Goal: Transaction & Acquisition: Purchase product/service

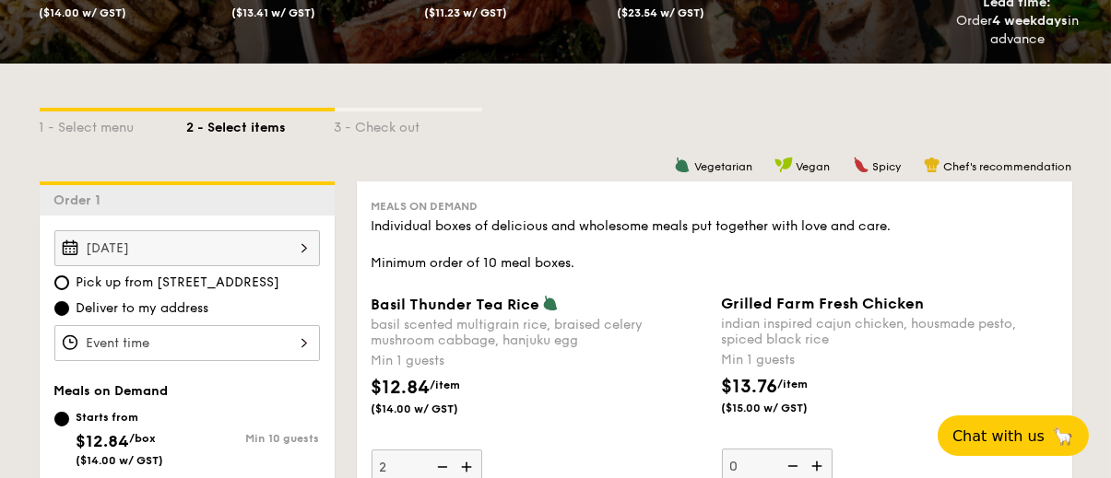
scroll to position [379, 0]
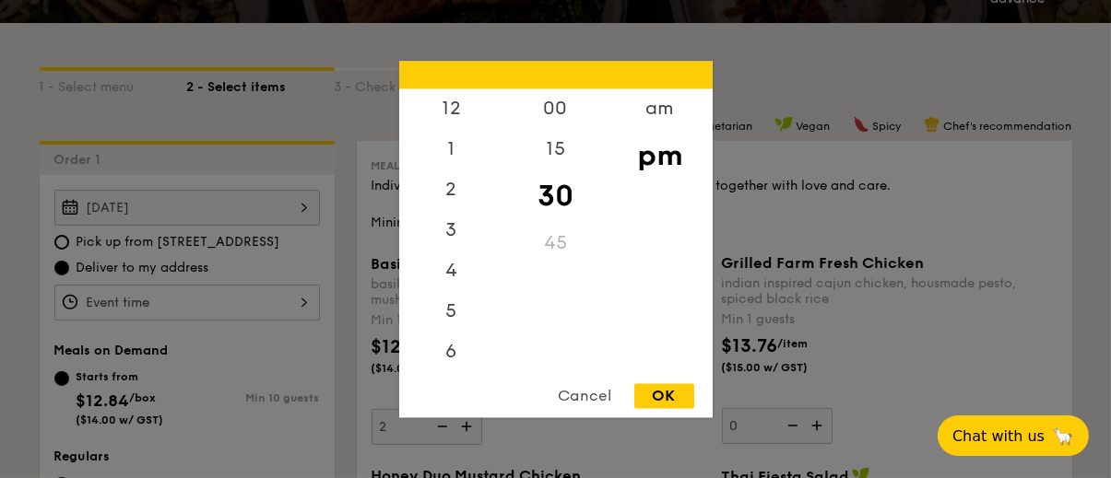
click at [204, 301] on div "12 1 2 3 4 5 6 7 8 9 10 11 00 15 30 45 am pm Cancel OK" at bounding box center [187, 303] width 266 height 36
drag, startPoint x: 460, startPoint y: 273, endPoint x: 458, endPoint y: 201, distance: 71.9
click at [458, 201] on div "4" at bounding box center [451, 196] width 104 height 53
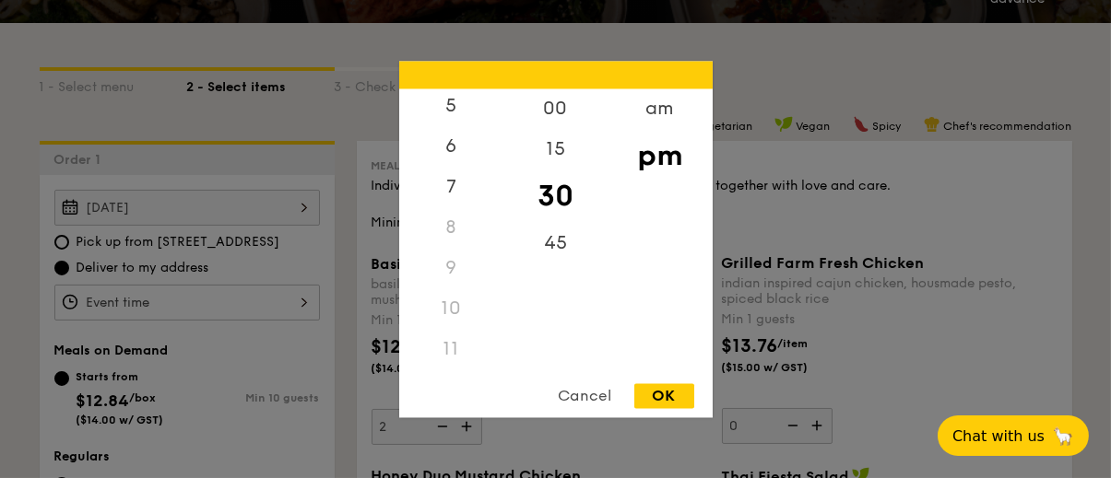
click at [445, 349] on div "11" at bounding box center [451, 349] width 104 height 41
click at [654, 112] on div "am" at bounding box center [660, 115] width 104 height 53
click at [676, 406] on div "OK" at bounding box center [664, 396] width 60 height 25
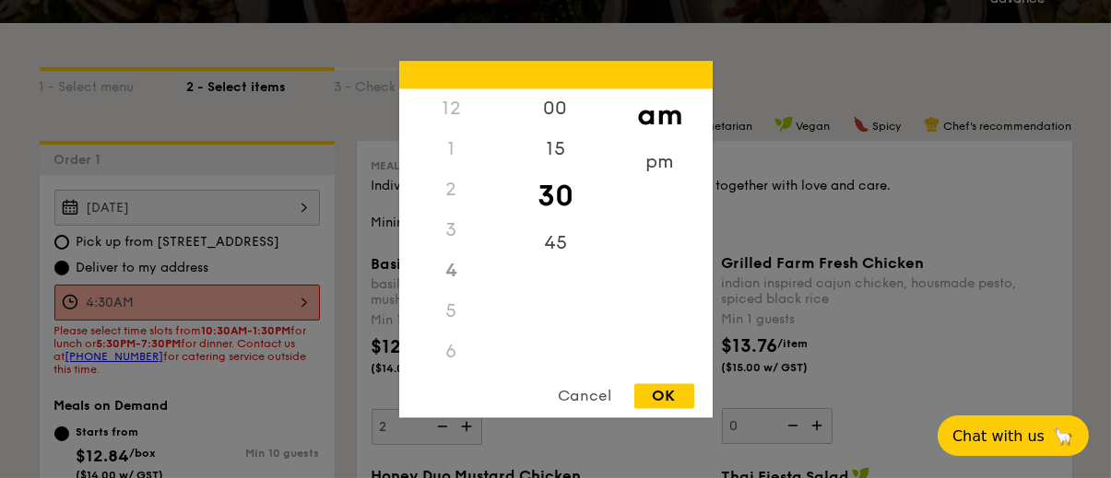
click at [218, 302] on div "4:30AM 12 1 2 3 4 5 6 7 8 9 10 11 00 15 30 45 am pm Cancel OK" at bounding box center [187, 303] width 266 height 36
click at [454, 346] on div "11" at bounding box center [451, 354] width 104 height 53
click at [657, 386] on div "OK" at bounding box center [664, 396] width 60 height 25
type input "11:30AM"
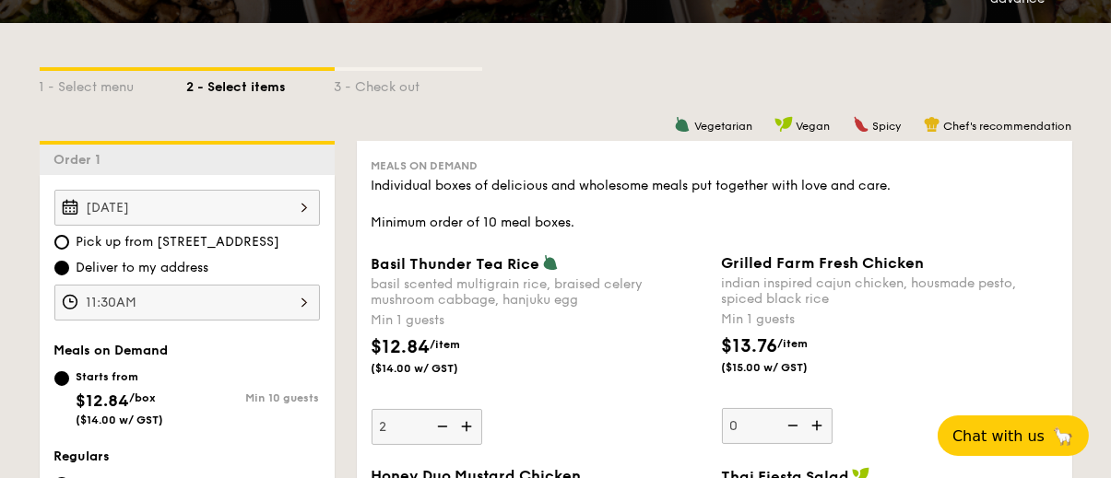
click at [258, 201] on div "[DATE]" at bounding box center [187, 208] width 266 height 36
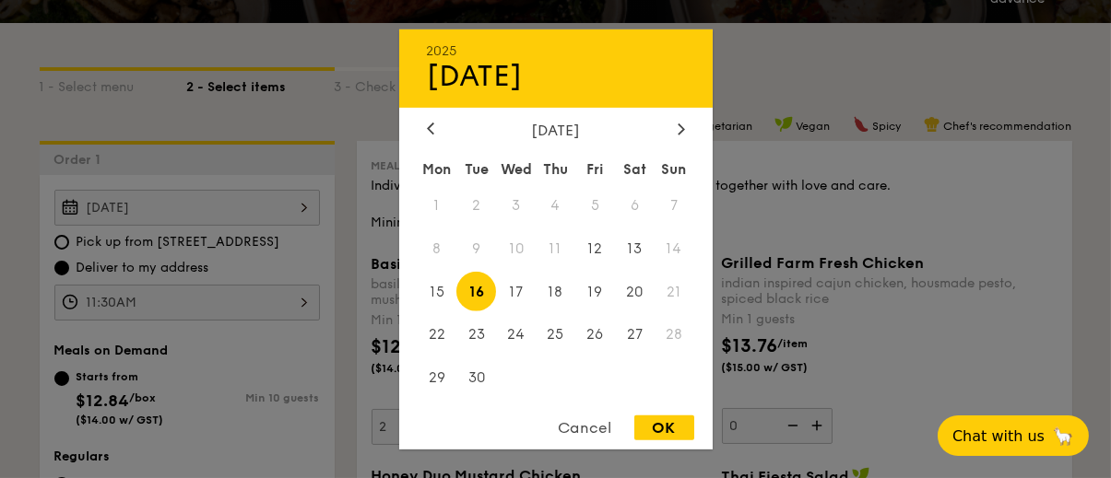
click at [477, 295] on span "16" at bounding box center [476, 292] width 40 height 40
click at [669, 423] on div "OK" at bounding box center [664, 428] width 60 height 25
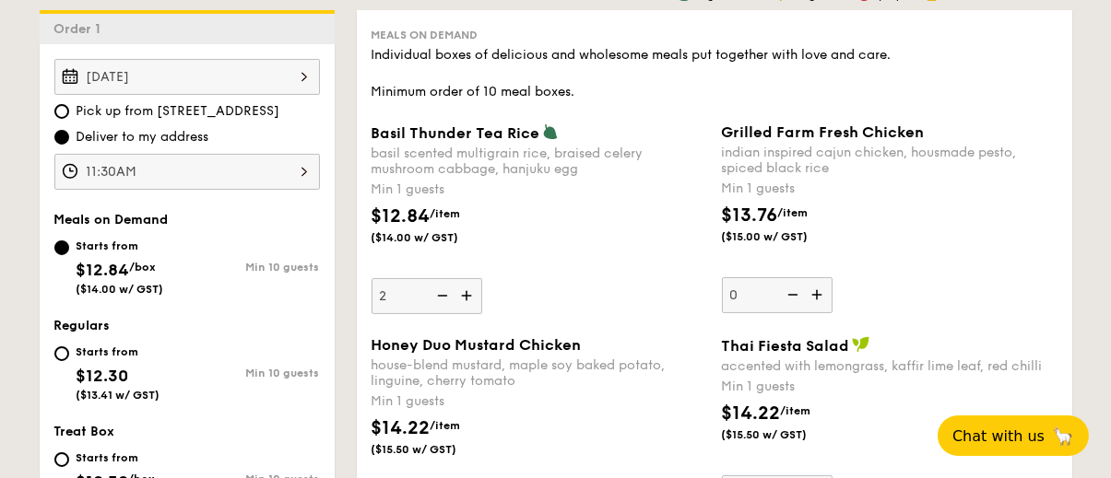
scroll to position [471, 0]
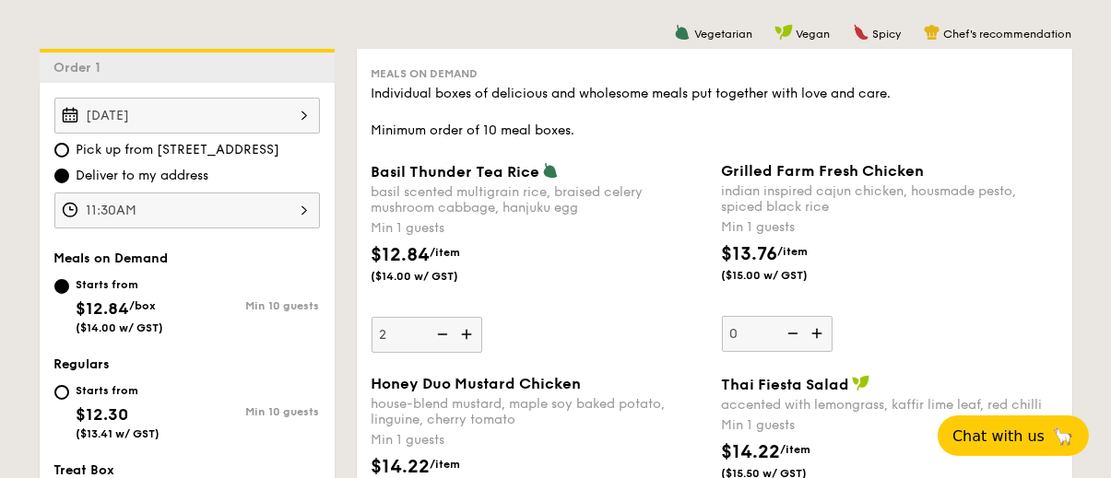
click at [451, 336] on img at bounding box center [441, 334] width 28 height 35
click at [451, 336] on input "2" at bounding box center [427, 335] width 111 height 36
type input "1"
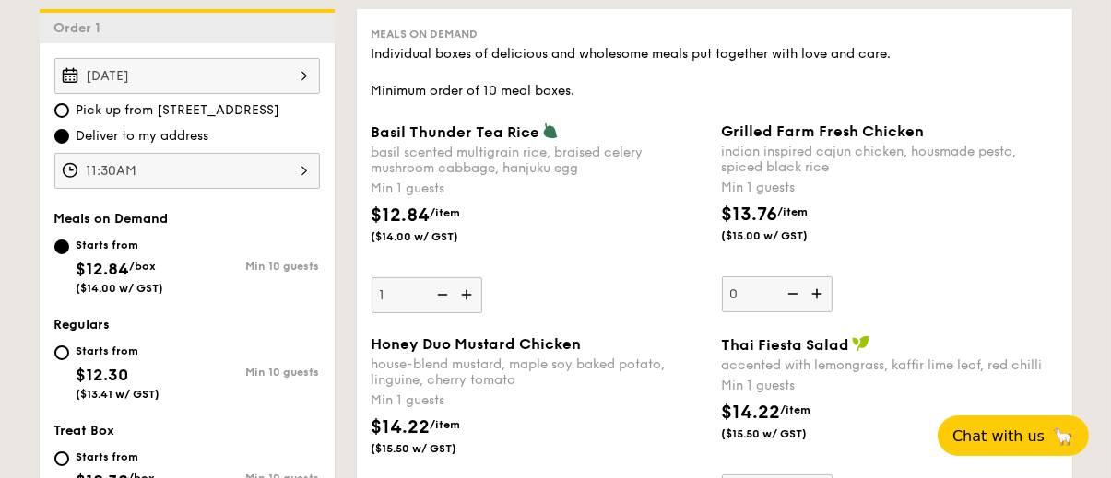
scroll to position [563, 0]
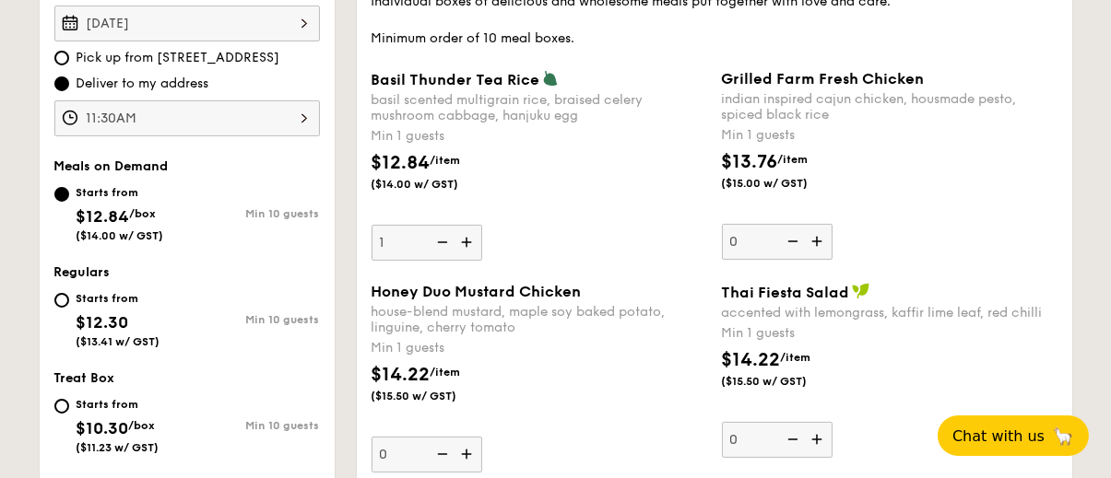
click at [527, 420] on div "$14.22 /item ($15.50 w/ GST)" at bounding box center [539, 393] width 350 height 65
click at [482, 437] on input "0" at bounding box center [427, 455] width 111 height 36
click at [815, 238] on img at bounding box center [819, 241] width 28 height 35
click at [815, 238] on input "0" at bounding box center [777, 242] width 111 height 36
click at [816, 238] on img at bounding box center [819, 241] width 28 height 35
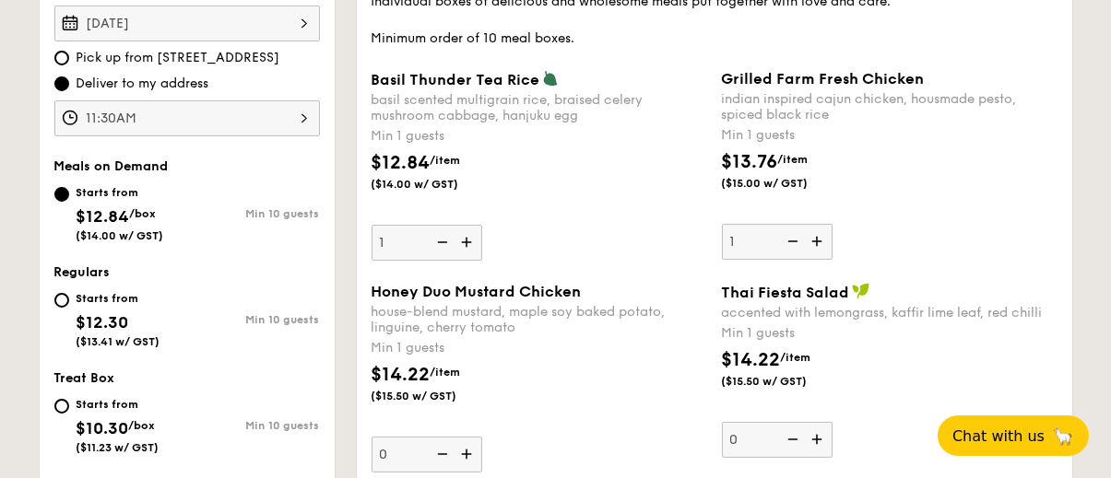
click at [816, 238] on input "1" at bounding box center [777, 242] width 111 height 36
click at [817, 238] on img at bounding box center [819, 241] width 28 height 35
click at [817, 238] on input "2" at bounding box center [777, 242] width 111 height 36
click at [811, 236] on img at bounding box center [819, 241] width 28 height 35
click at [811, 236] on input "3" at bounding box center [777, 242] width 111 height 36
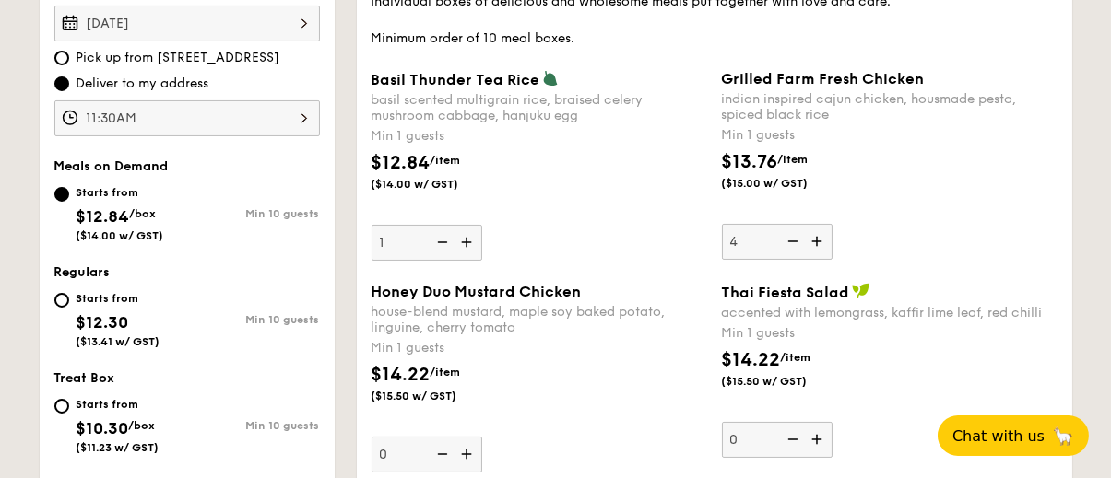
click at [811, 236] on img at bounding box center [819, 241] width 28 height 35
click at [811, 236] on input "4" at bounding box center [777, 242] width 111 height 36
click at [811, 236] on img at bounding box center [819, 241] width 28 height 35
click at [811, 236] on input "5" at bounding box center [777, 242] width 111 height 36
click at [784, 243] on img at bounding box center [791, 241] width 28 height 35
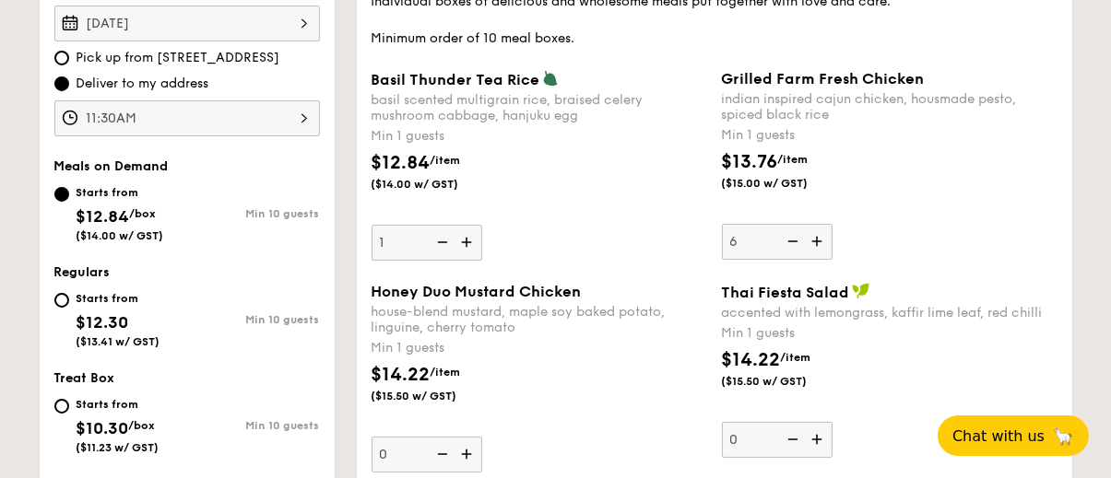
click at [784, 243] on input "6" at bounding box center [777, 242] width 111 height 36
click at [786, 242] on img at bounding box center [791, 241] width 28 height 35
click at [786, 242] on input "5" at bounding box center [777, 242] width 111 height 36
click at [786, 242] on img at bounding box center [791, 241] width 28 height 35
click at [786, 242] on input "4" at bounding box center [777, 242] width 111 height 36
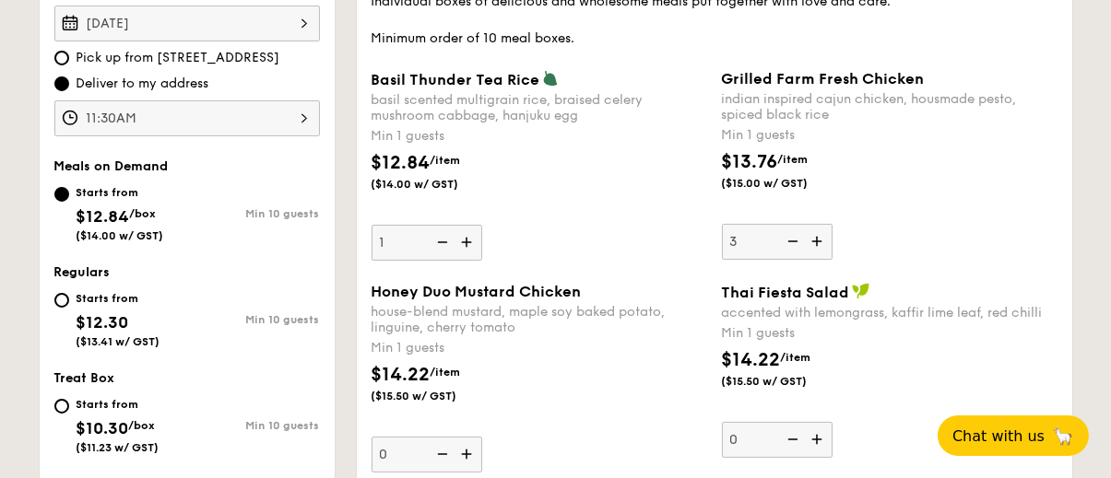
click at [786, 242] on img at bounding box center [791, 241] width 28 height 35
click at [786, 242] on input "3" at bounding box center [777, 242] width 111 height 36
click at [786, 242] on img at bounding box center [791, 241] width 28 height 35
click at [786, 242] on input "2" at bounding box center [777, 242] width 111 height 36
click at [786, 242] on img at bounding box center [791, 241] width 28 height 35
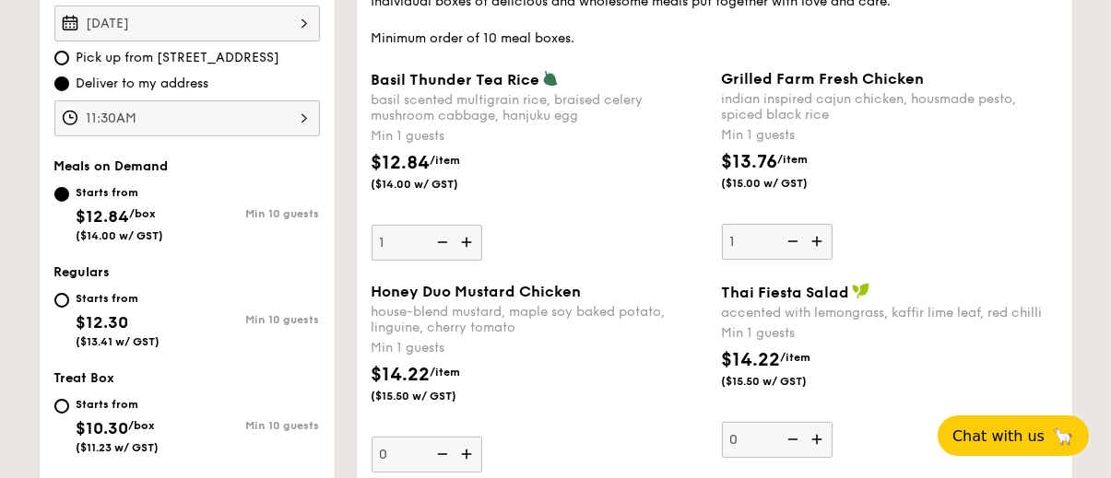
click at [786, 242] on input "1" at bounding box center [777, 242] width 111 height 36
type input "0"
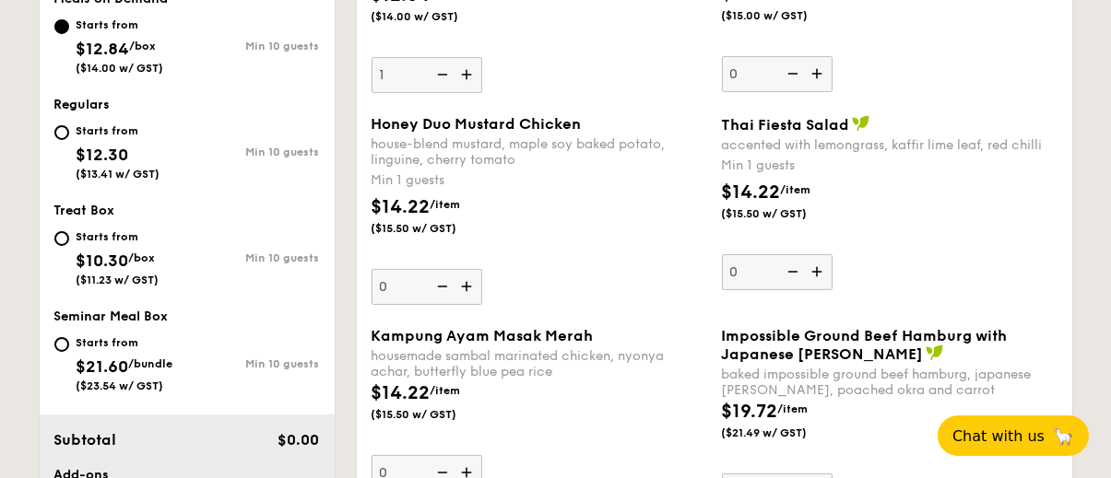
scroll to position [748, 0]
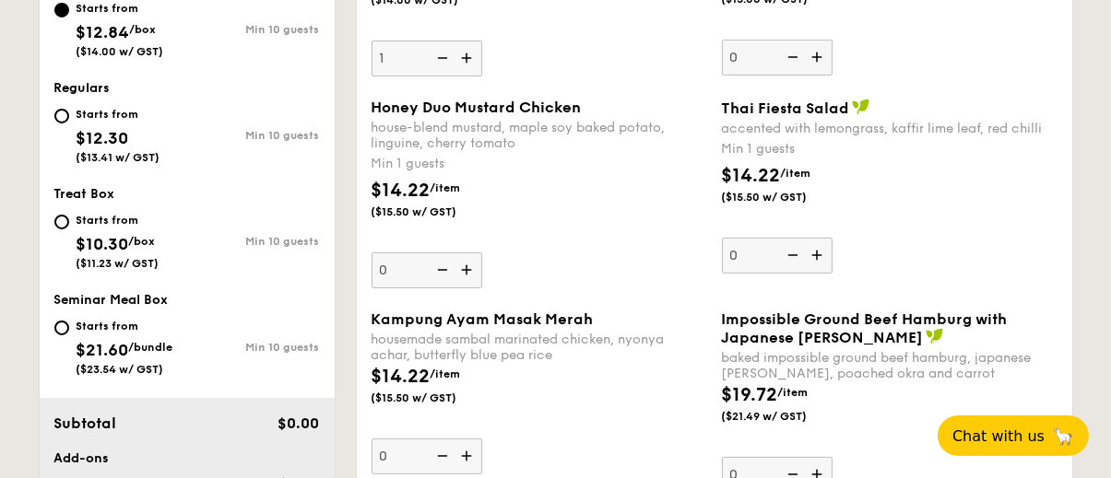
click at [474, 266] on img at bounding box center [468, 270] width 28 height 35
click at [474, 266] on input "0" at bounding box center [427, 271] width 111 height 36
click at [474, 266] on img at bounding box center [468, 270] width 28 height 35
click at [474, 266] on input "1" at bounding box center [427, 271] width 111 height 36
click at [474, 266] on img at bounding box center [468, 270] width 28 height 35
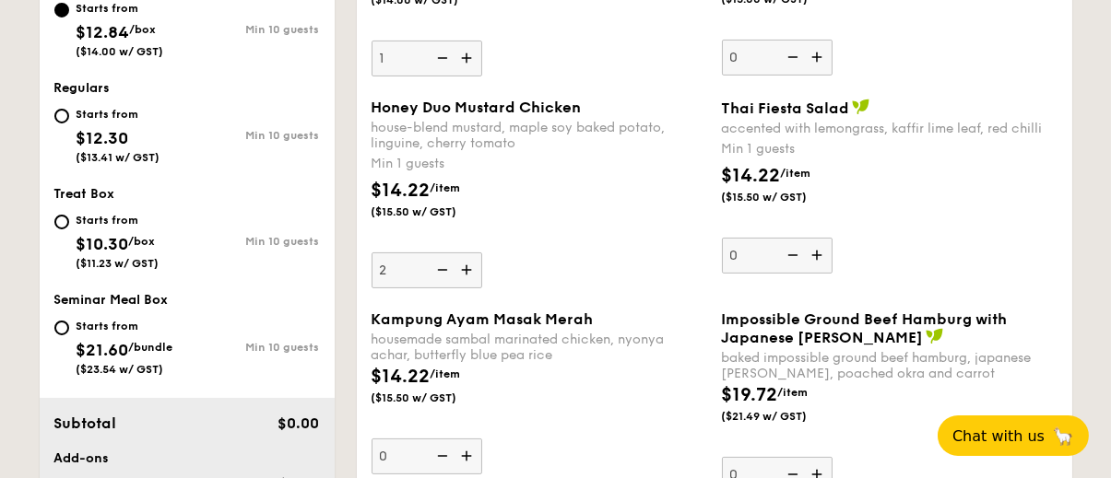
click at [474, 266] on input "2" at bounding box center [427, 271] width 111 height 36
click at [474, 266] on img at bounding box center [468, 270] width 28 height 35
click at [474, 266] on input "3" at bounding box center [427, 271] width 111 height 36
click at [474, 266] on img at bounding box center [468, 270] width 28 height 35
click at [474, 266] on input "4" at bounding box center [427, 271] width 111 height 36
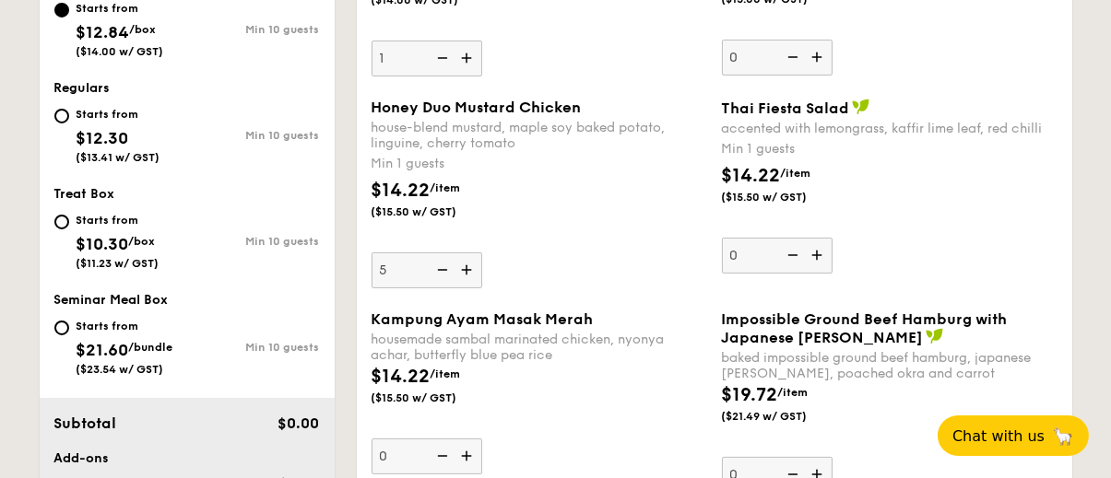
click at [474, 266] on img at bounding box center [468, 270] width 28 height 35
click at [474, 266] on input "5" at bounding box center [427, 271] width 111 height 36
type input "6"
click at [556, 248] on div "Honey Duo Mustard Chicken house-blend mustard, maple soy baked potato, linguine…" at bounding box center [540, 194] width 336 height 190
click at [482, 253] on input "6" at bounding box center [427, 271] width 111 height 36
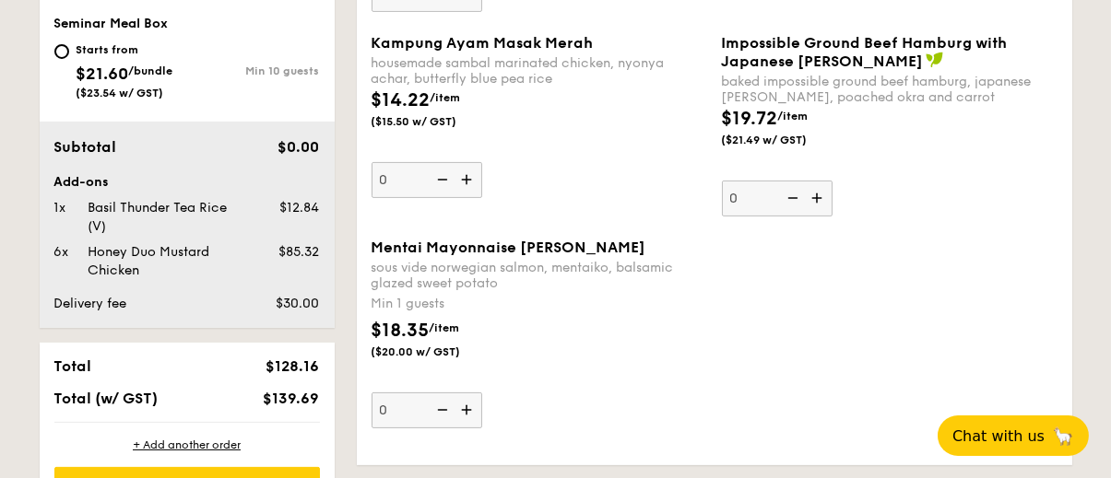
scroll to position [997, 0]
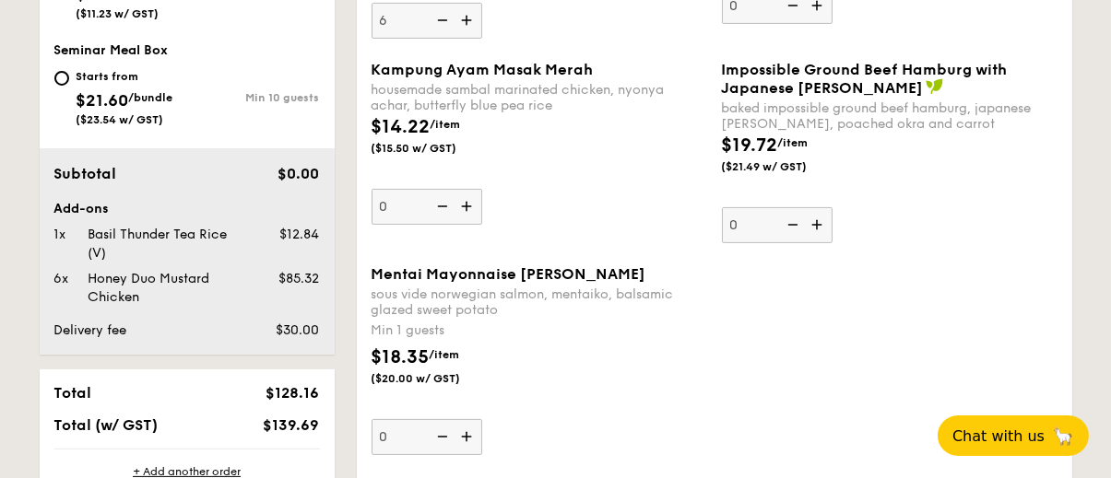
click at [739, 427] on div "Mentai Mayonnaise Aburi Salmon sous vide norwegian salmon, mentaiko, balsamic g…" at bounding box center [714, 372] width 701 height 212
click at [471, 430] on img at bounding box center [468, 436] width 28 height 35
click at [471, 430] on input "0" at bounding box center [427, 437] width 111 height 36
click at [471, 430] on img at bounding box center [468, 436] width 28 height 35
click at [471, 430] on input "1" at bounding box center [427, 437] width 111 height 36
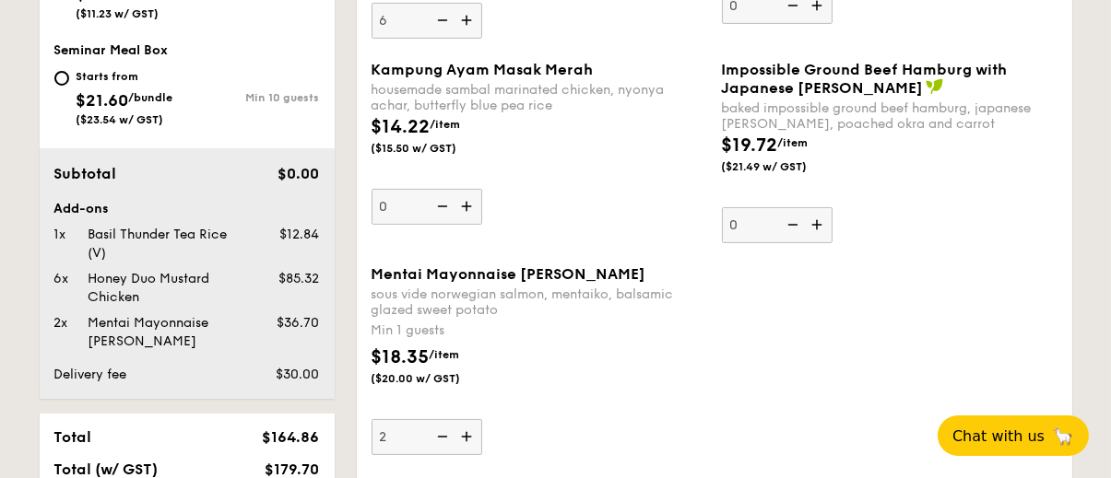
click at [471, 430] on img at bounding box center [468, 436] width 28 height 35
click at [471, 430] on input "2" at bounding box center [427, 437] width 111 height 36
click at [473, 431] on img at bounding box center [468, 436] width 28 height 35
click at [473, 431] on input "3" at bounding box center [427, 437] width 111 height 36
type input "4"
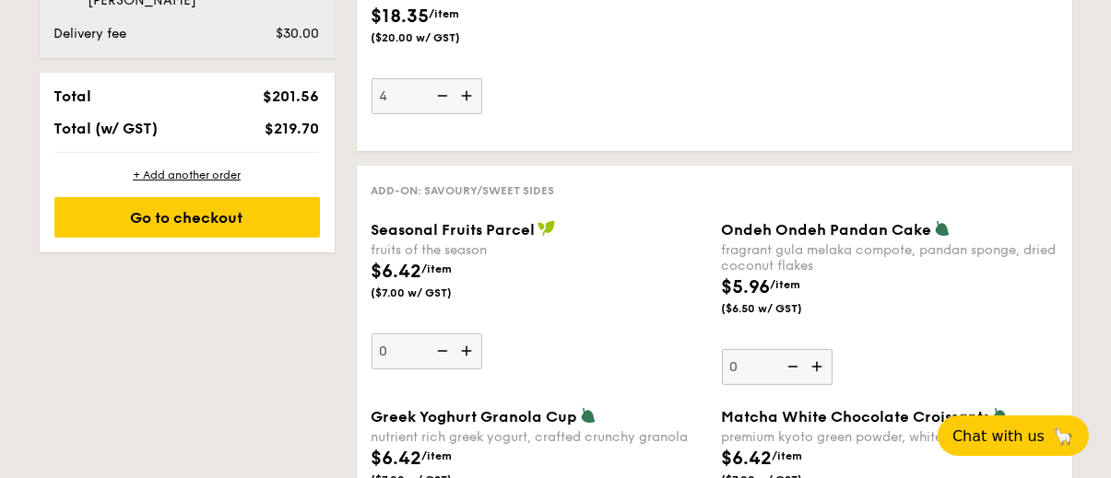
scroll to position [1366, 0]
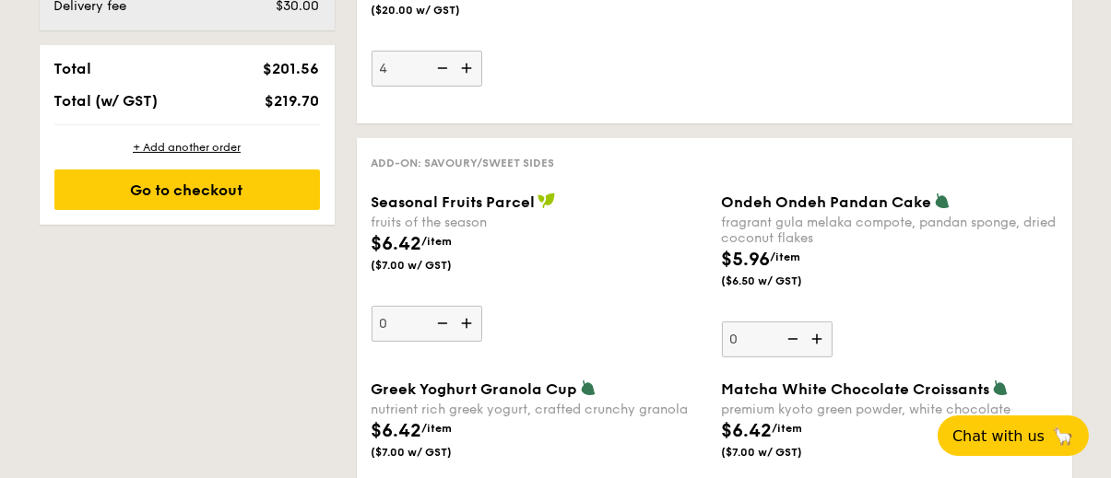
click at [472, 318] on img at bounding box center [468, 323] width 28 height 35
click at [472, 318] on input "0" at bounding box center [427, 324] width 111 height 36
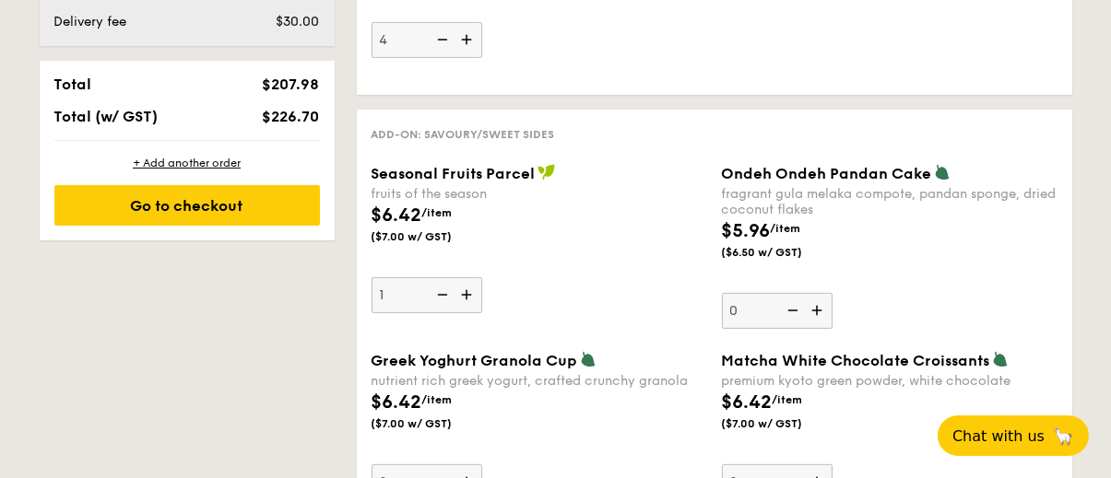
scroll to position [1410, 0]
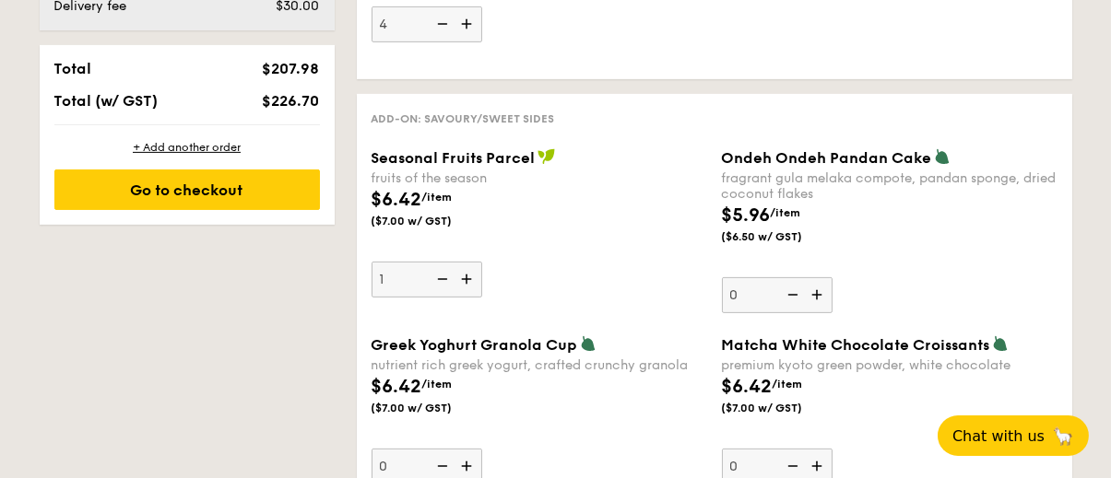
click at [471, 275] on img at bounding box center [468, 279] width 28 height 35
click at [471, 275] on input "1" at bounding box center [427, 280] width 111 height 36
click at [471, 275] on img at bounding box center [468, 279] width 28 height 35
click at [471, 275] on input "2" at bounding box center [427, 280] width 111 height 36
click at [471, 275] on img at bounding box center [468, 279] width 28 height 35
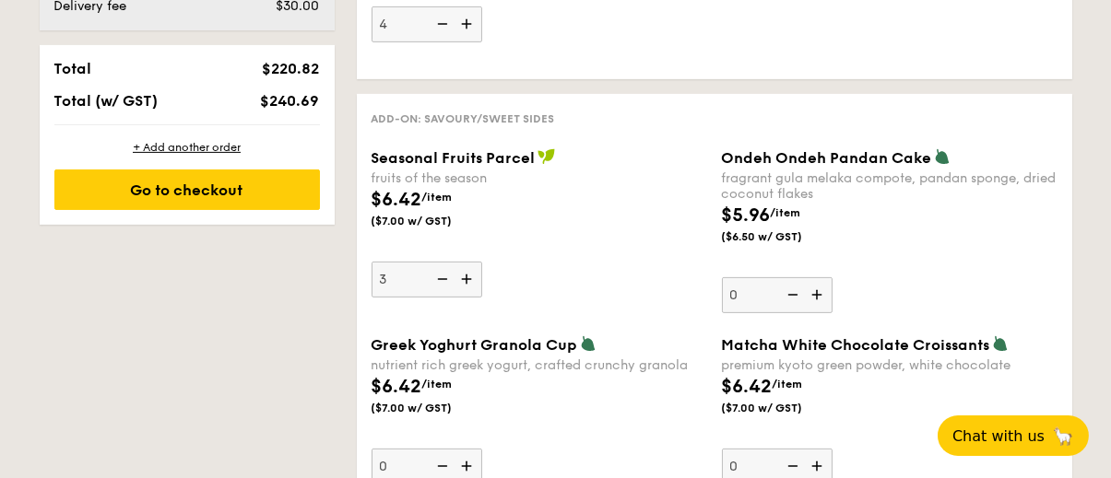
click at [471, 275] on input "3" at bounding box center [427, 280] width 111 height 36
click at [471, 275] on img at bounding box center [468, 279] width 28 height 35
click at [471, 275] on input "4" at bounding box center [427, 280] width 111 height 36
click at [470, 274] on img at bounding box center [468, 279] width 28 height 35
click at [470, 274] on input "5" at bounding box center [427, 280] width 111 height 36
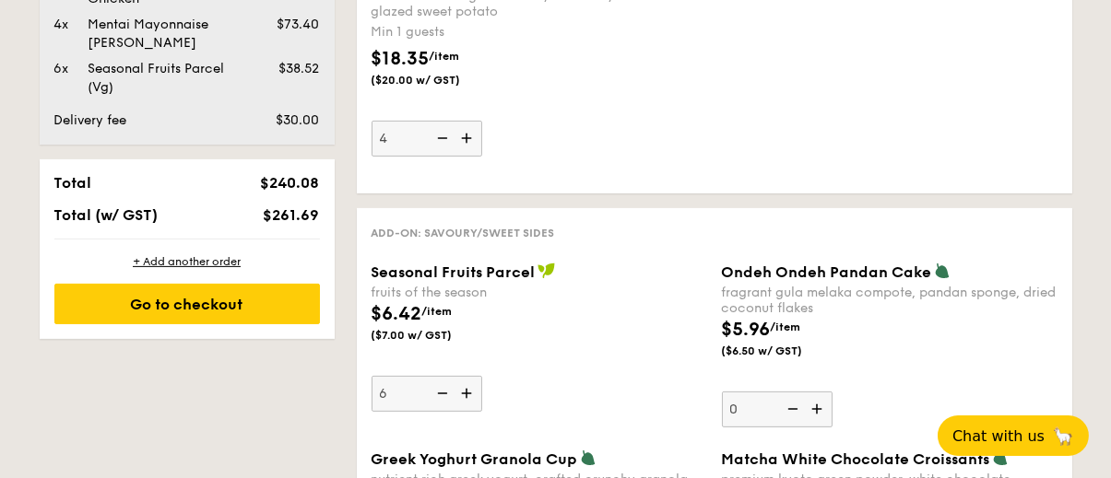
scroll to position [1318, 0]
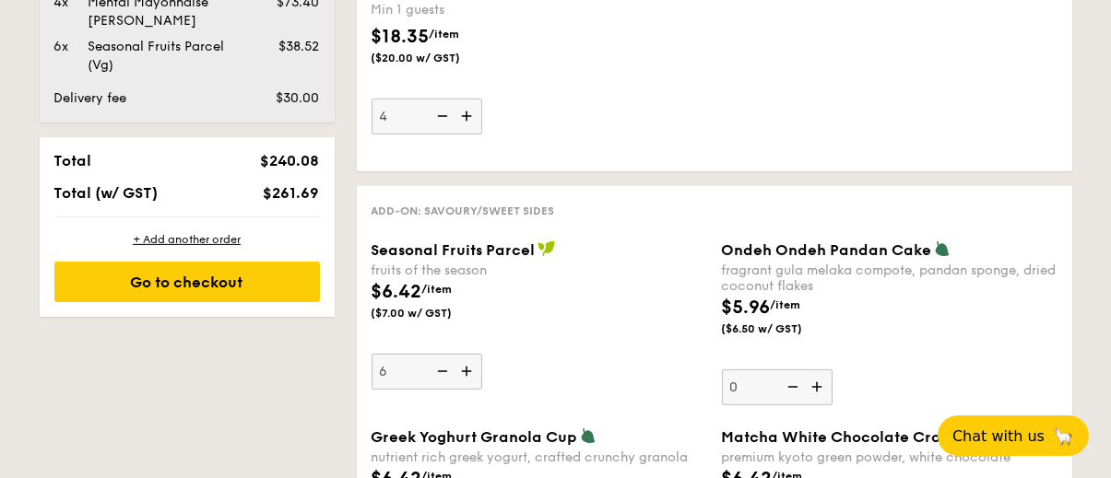
click at [466, 364] on img at bounding box center [468, 371] width 28 height 35
click at [466, 364] on input "6" at bounding box center [427, 372] width 111 height 36
click at [450, 368] on img at bounding box center [441, 371] width 28 height 35
click at [450, 368] on input "7" at bounding box center [427, 372] width 111 height 36
type input "6"
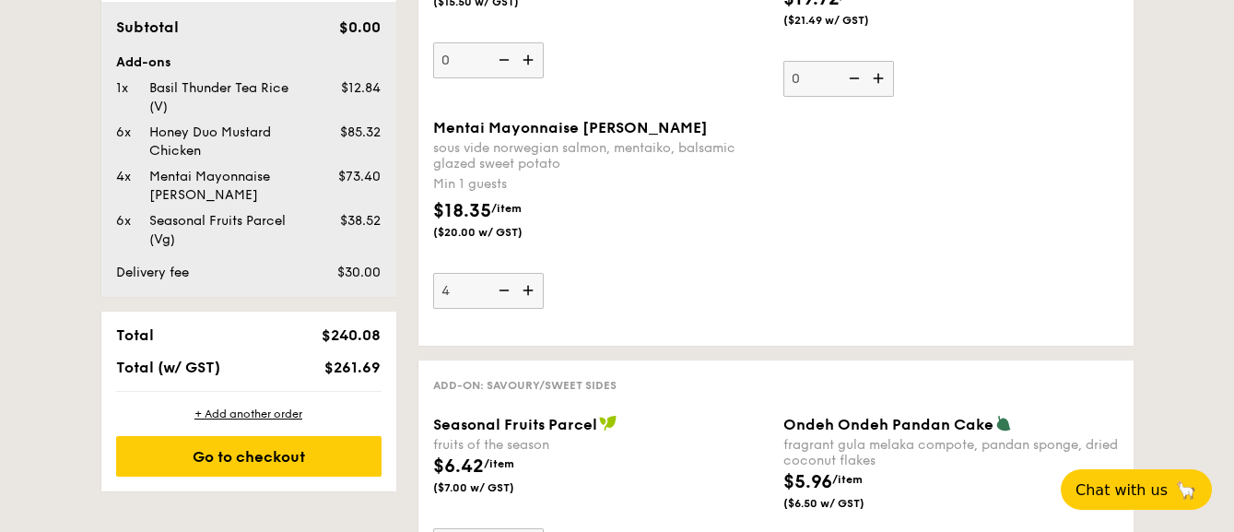
scroll to position [1174, 0]
